Goal: Transaction & Acquisition: Obtain resource

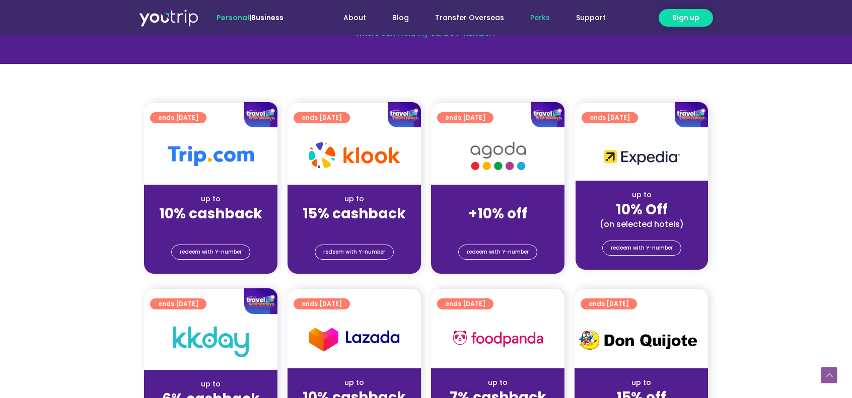
scroll to position [201, 0]
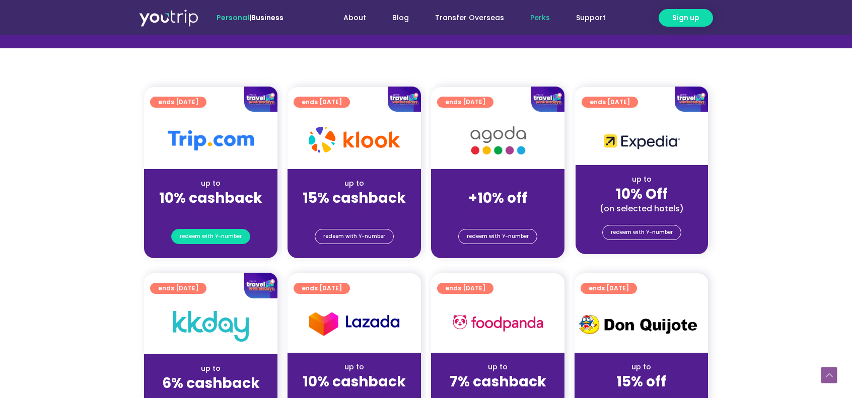
click at [212, 235] on span "redeem with Y-number" at bounding box center [211, 237] width 62 height 14
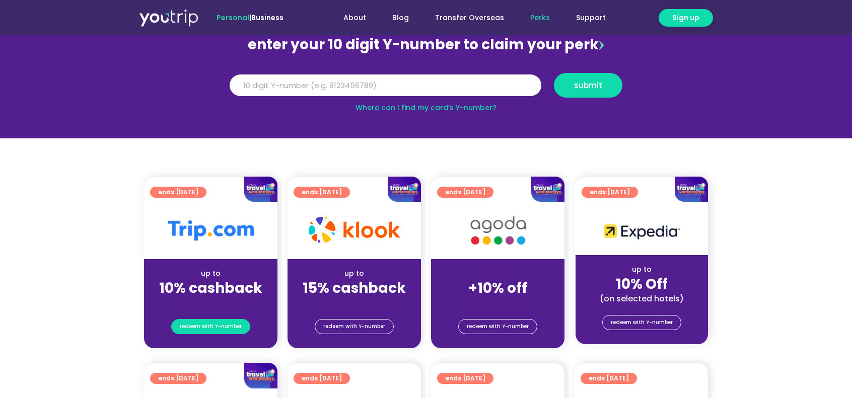
scroll to position [111, 0]
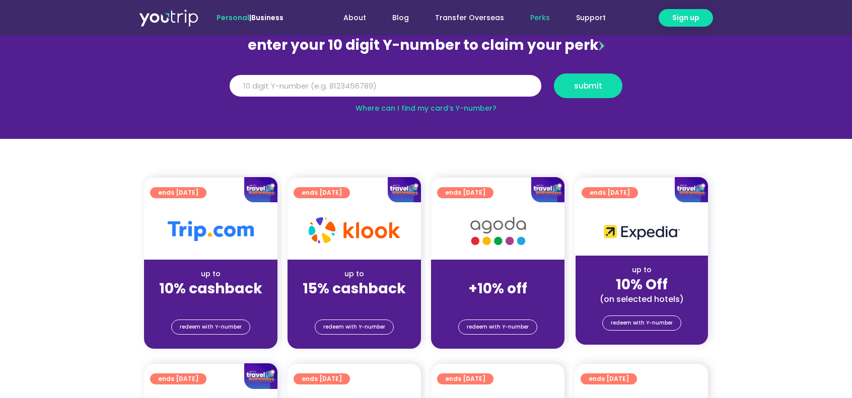
click at [446, 111] on link "Where can I find my card’s Y-number?" at bounding box center [426, 108] width 141 height 10
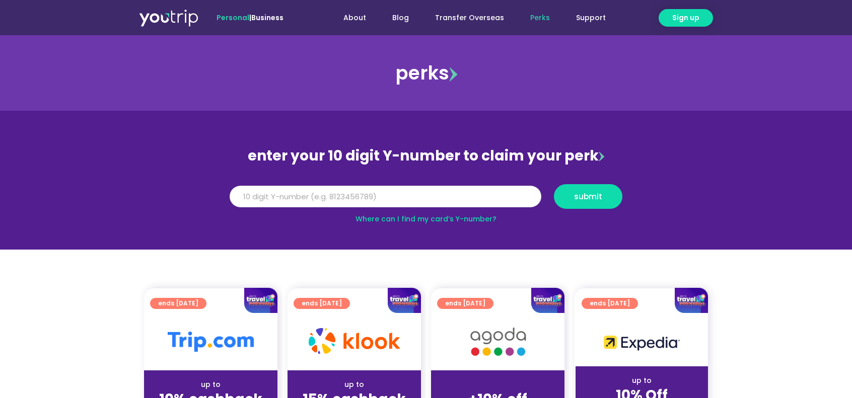
click at [281, 193] on input "Y Number" at bounding box center [386, 197] width 312 height 22
type input "8171597524"
click at [584, 193] on span "submit" at bounding box center [588, 197] width 28 height 8
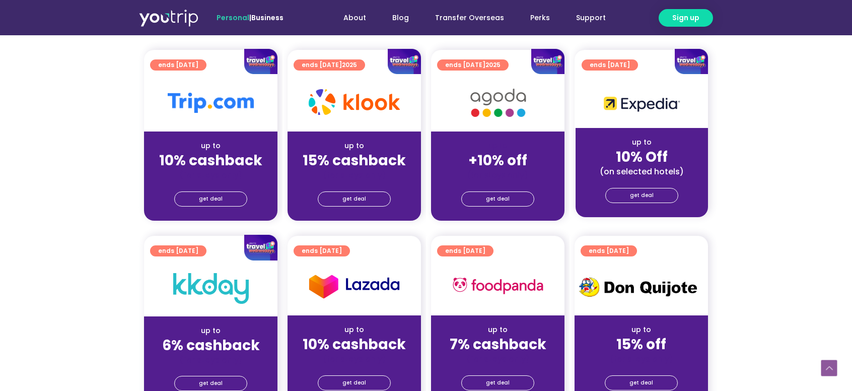
scroll to position [252, 0]
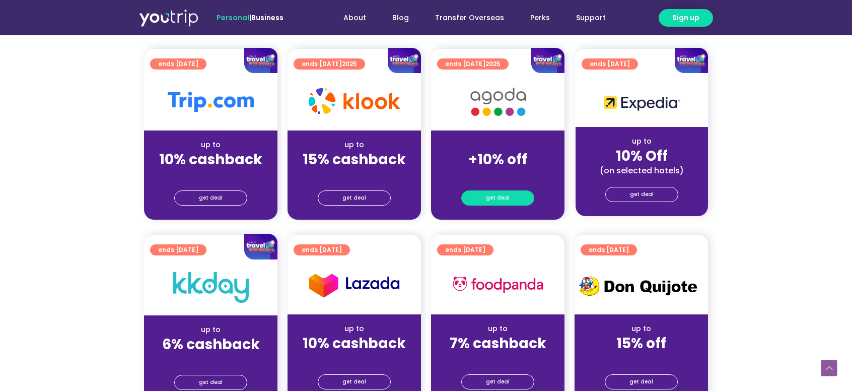
click at [499, 196] on span "get deal" at bounding box center [498, 198] width 24 height 14
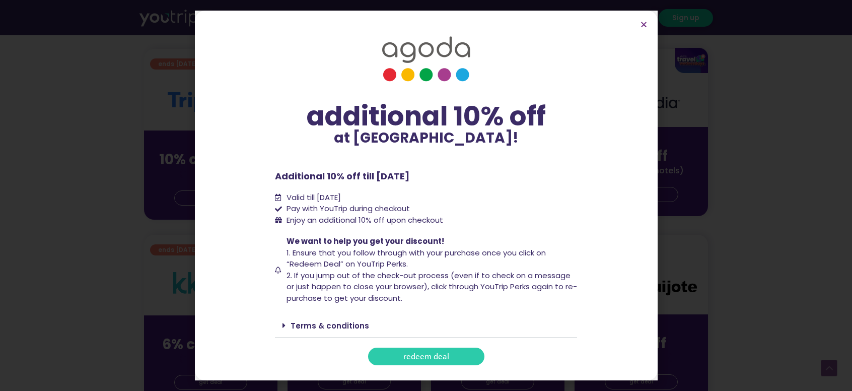
click at [422, 354] on span "redeem deal" at bounding box center [426, 357] width 46 height 8
